Goal: Information Seeking & Learning: Learn about a topic

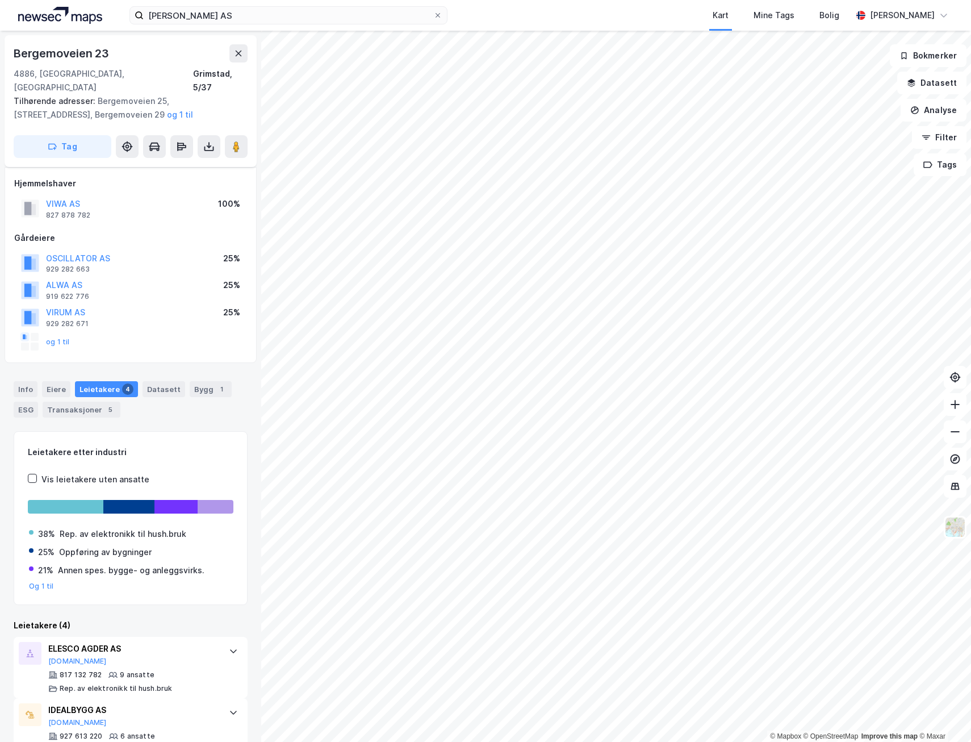
scroll to position [140, 0]
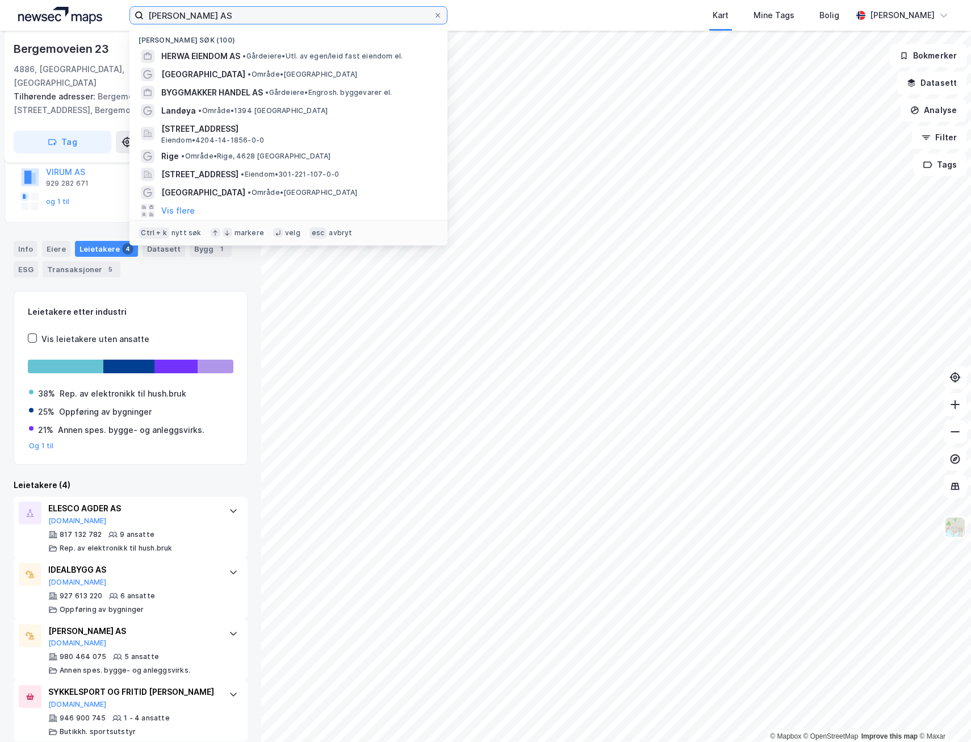
drag, startPoint x: 227, startPoint y: 14, endPoint x: 144, endPoint y: 18, distance: 83.6
click at [144, 18] on input "[PERSON_NAME] AS" at bounding box center [289, 15] width 290 height 17
paste input "Kjøit"
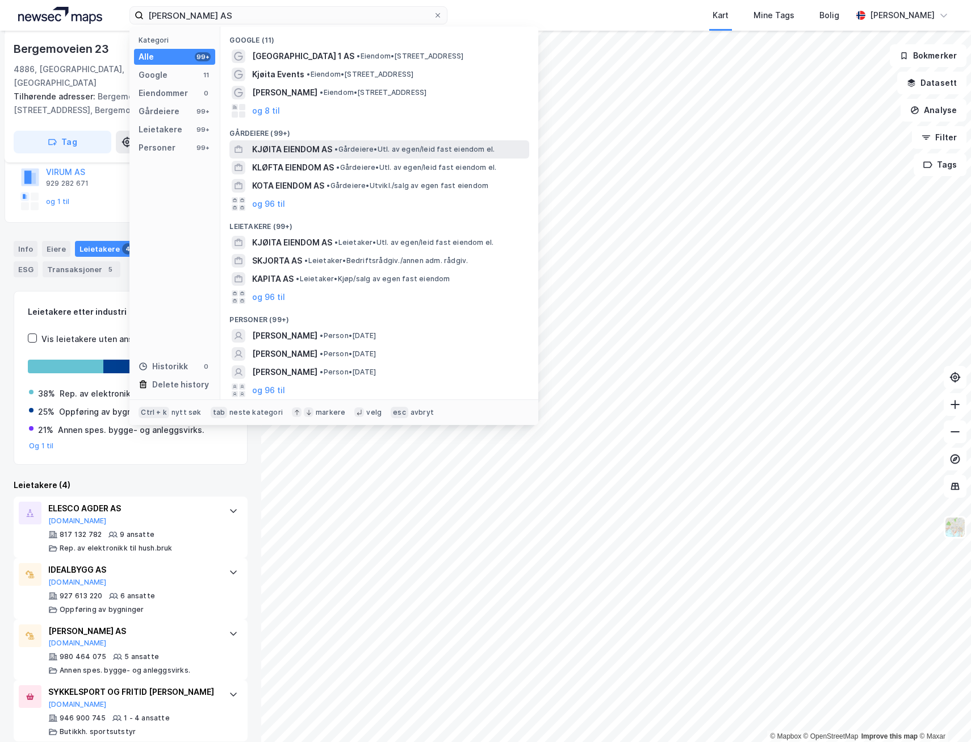
click at [336, 145] on span "•" at bounding box center [336, 149] width 3 height 9
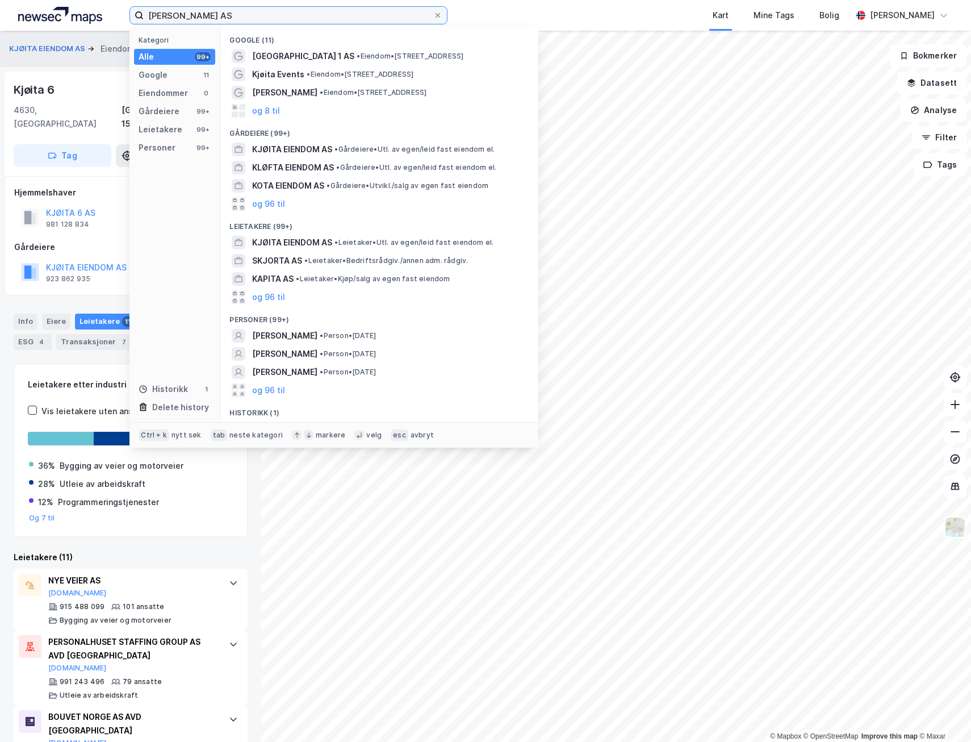
drag, startPoint x: 232, startPoint y: 12, endPoint x: 71, endPoint y: 12, distance: 161.3
click at [71, 12] on div "Kjøita Eiendom AS Kategori Alle 99+ Google 11 Eiendommer 0 Gårdeiere 99+ Leieta…" at bounding box center [485, 15] width 971 height 31
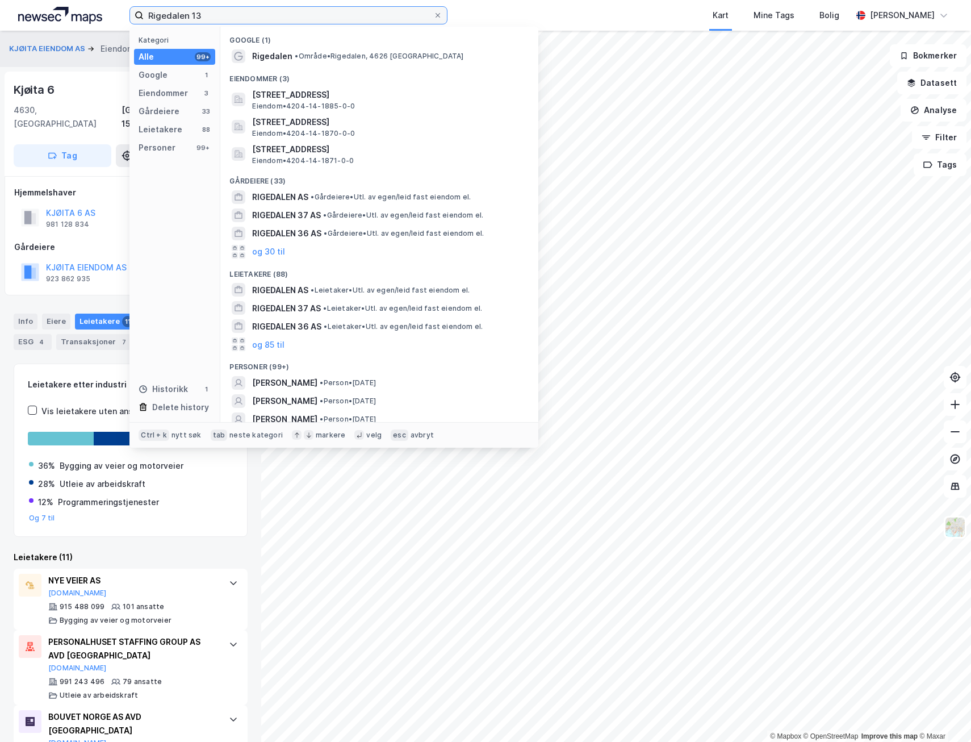
type input "Rigedalen 13"
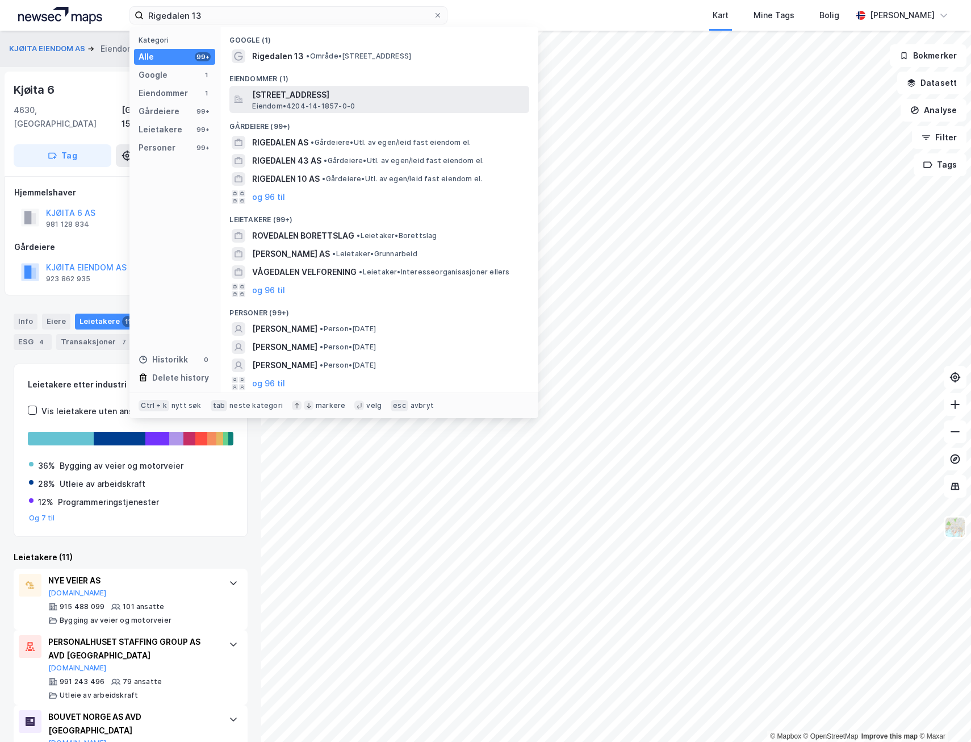
click at [306, 95] on span "[STREET_ADDRESS]" at bounding box center [388, 95] width 273 height 14
